Goal: Information Seeking & Learning: Learn about a topic

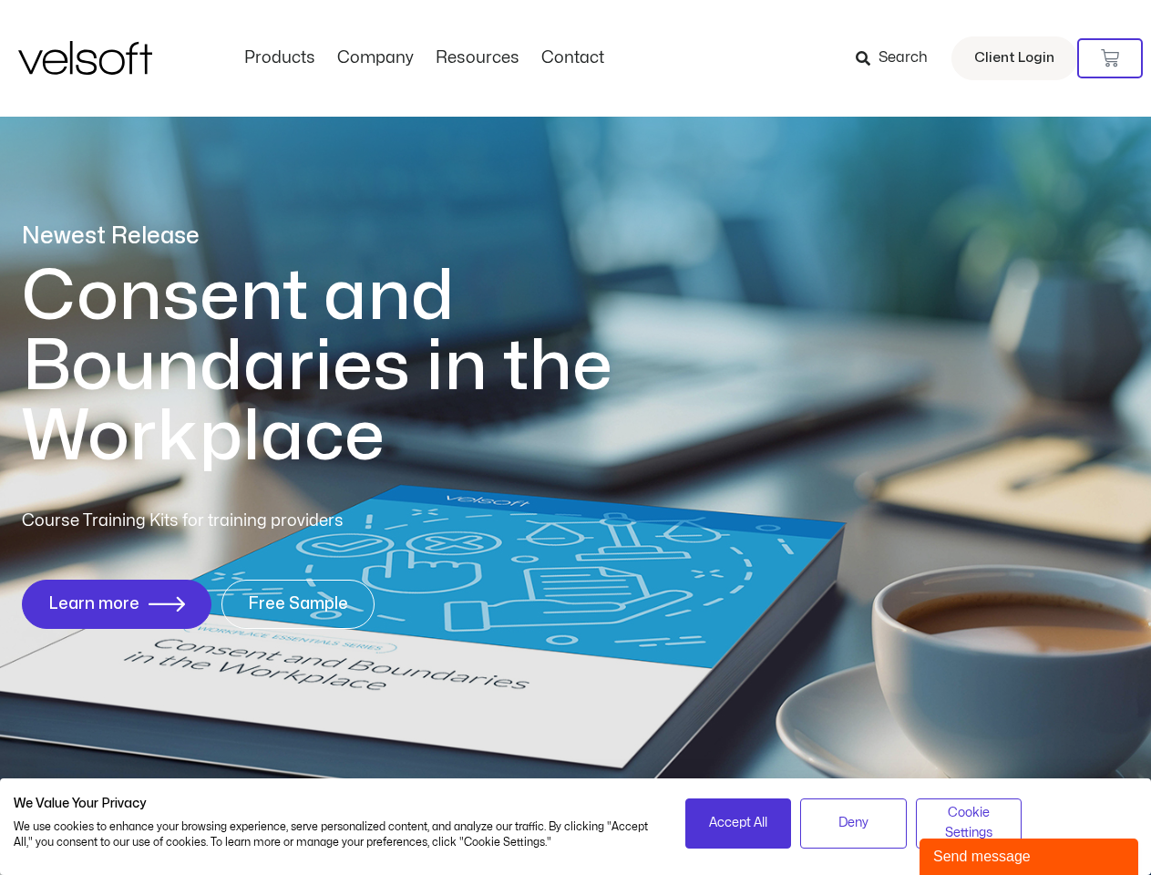
click at [575, 437] on h1 "Consent and Boundaries in the Workplace" at bounding box center [354, 367] width 665 height 211
click at [1110, 58] on icon at bounding box center [1110, 58] width 18 height 18
click at [738, 823] on span "Accept All" at bounding box center [738, 823] width 58 height 20
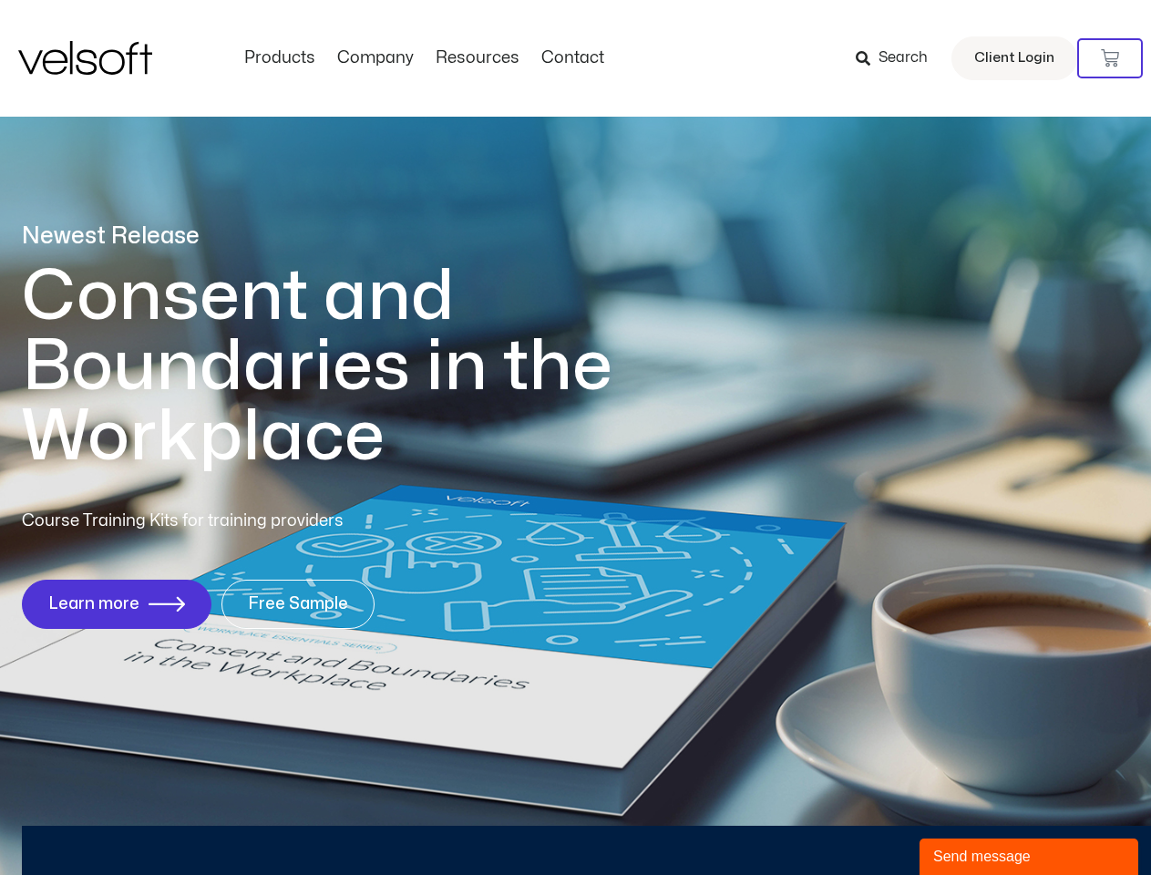
click at [853, 823] on div "Newest Release Consent and Boundaries in the Workplace Course Training Kits for…" at bounding box center [575, 435] width 1151 height 885
click at [969, 823] on div "Newest Release Consent and Boundaries in the Workplace Course Training Kits for…" at bounding box center [575, 435] width 1151 height 885
click at [1029, 857] on div "Send message" at bounding box center [1028, 857] width 191 height 22
